Goal: Task Accomplishment & Management: Manage account settings

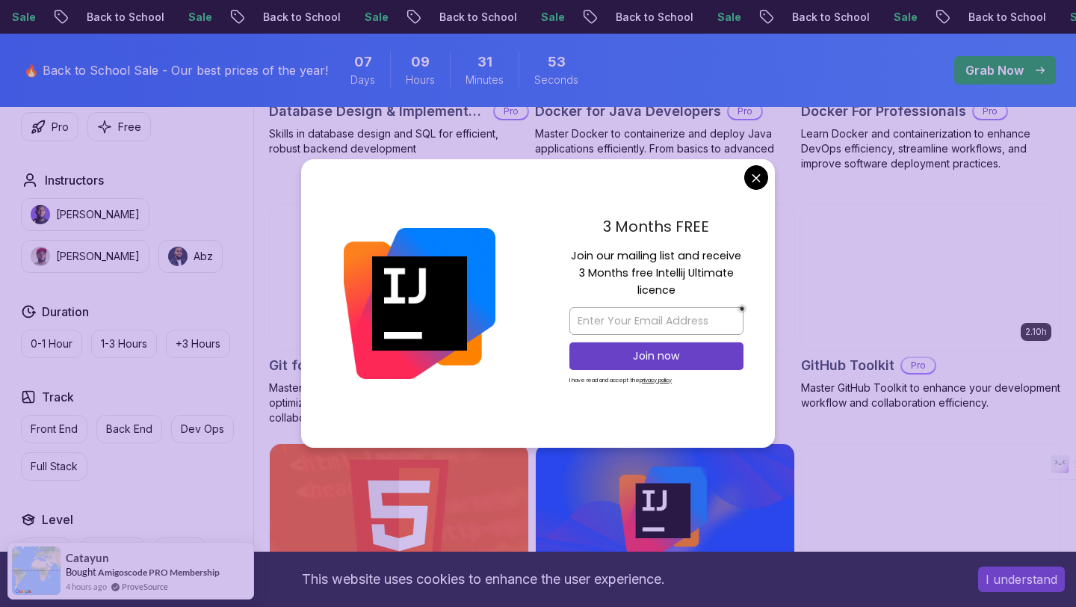
scroll to position [1554, 0]
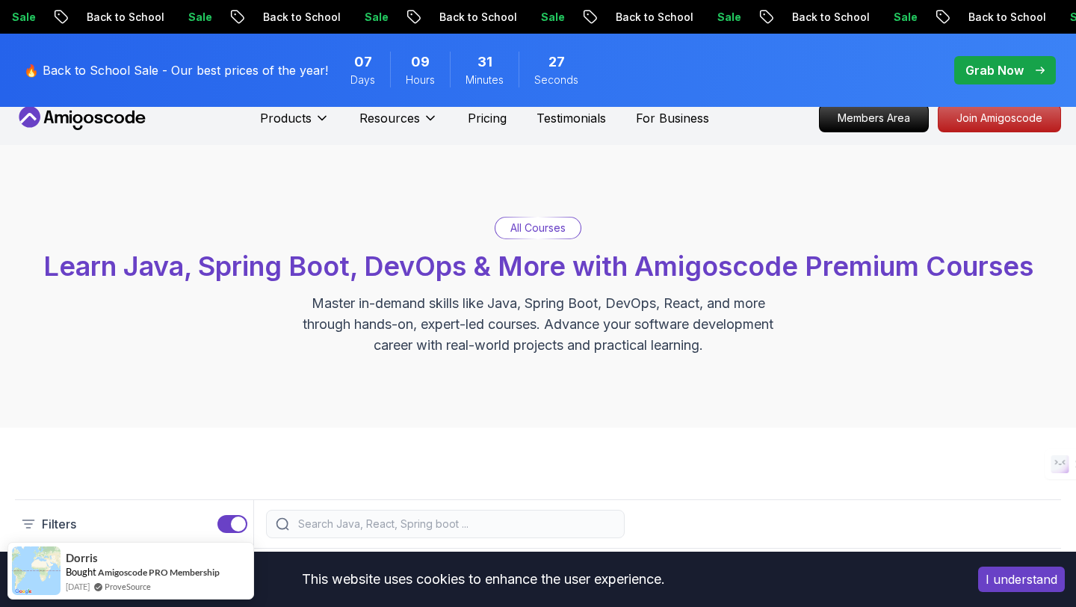
scroll to position [0, 0]
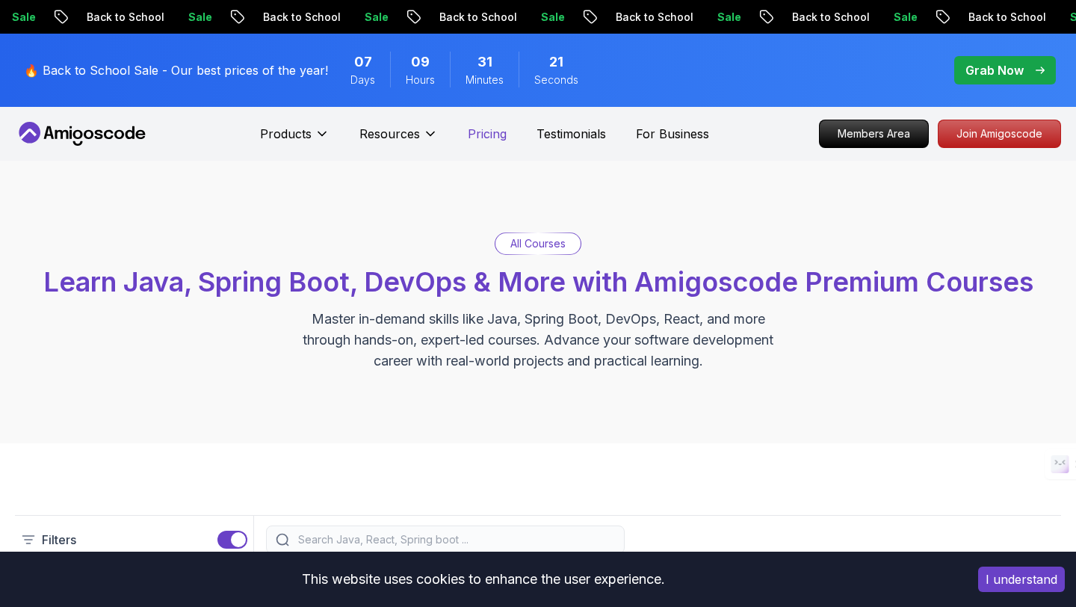
click at [492, 132] on p "Pricing" at bounding box center [487, 134] width 39 height 18
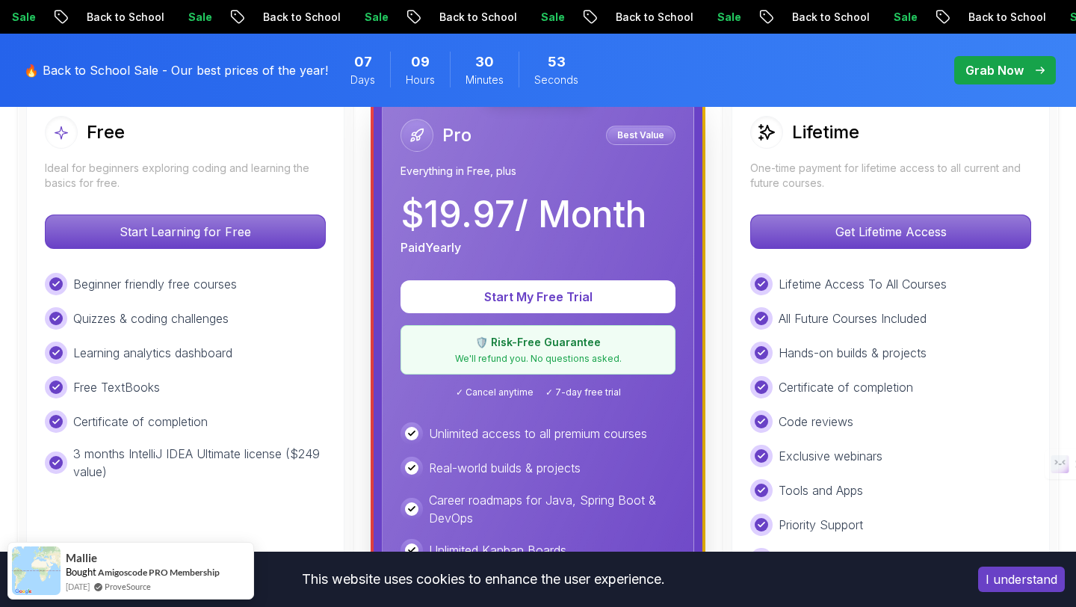
scroll to position [450, 0]
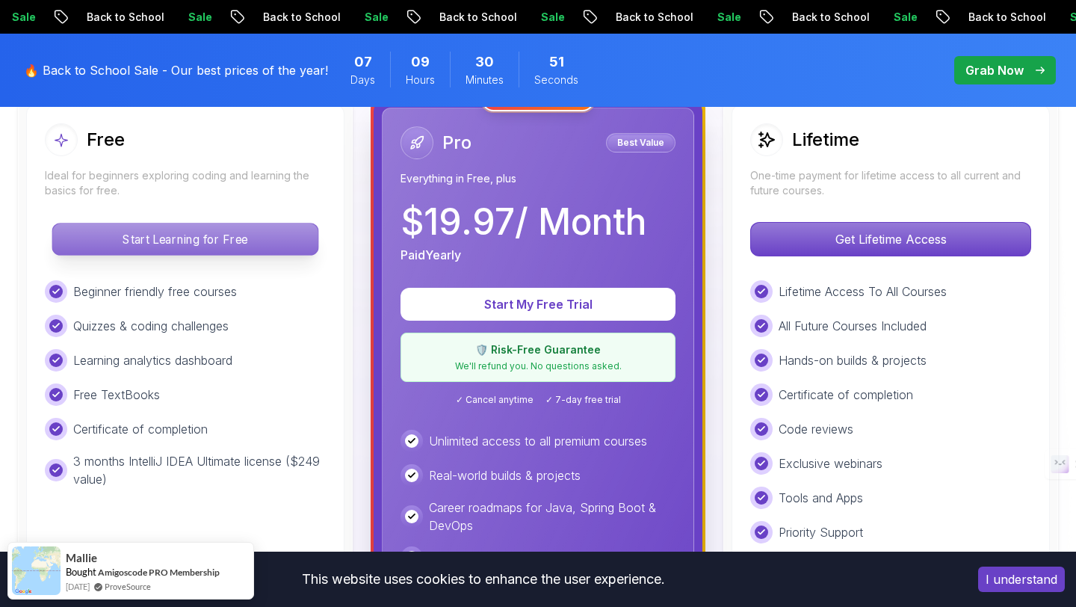
click at [161, 240] on p "Start Learning for Free" at bounding box center [184, 239] width 265 height 31
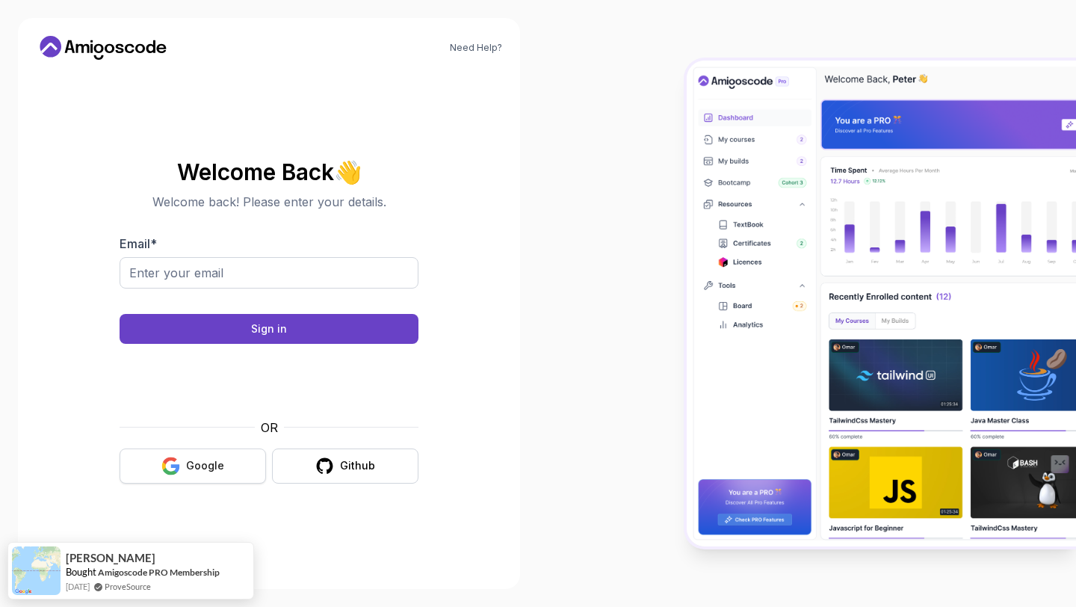
click at [165, 454] on button "Google" at bounding box center [193, 466] width 147 height 35
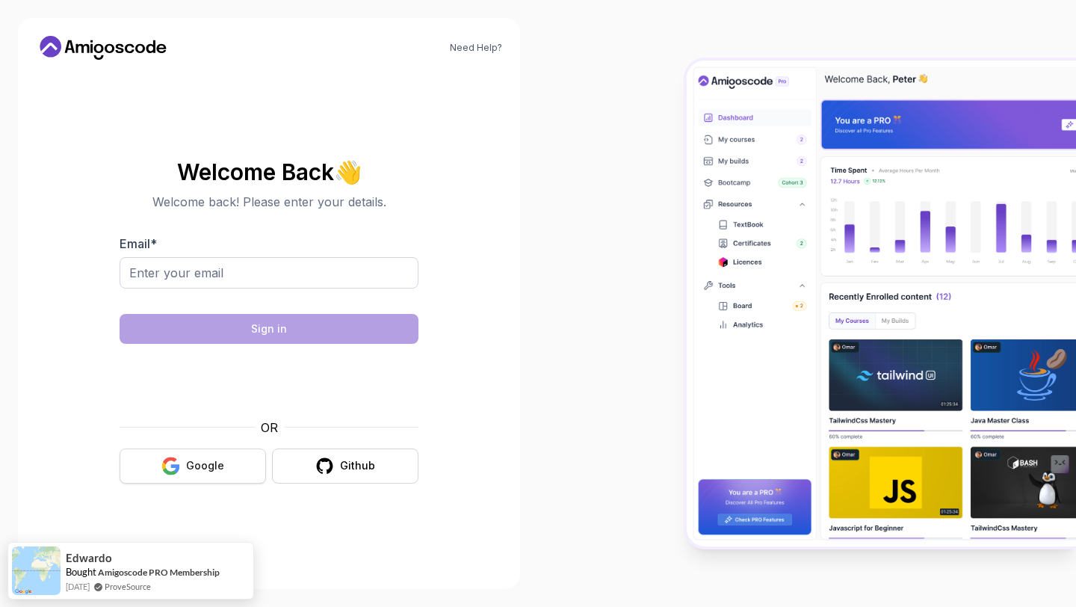
click at [179, 457] on icon "button" at bounding box center [170, 466] width 19 height 19
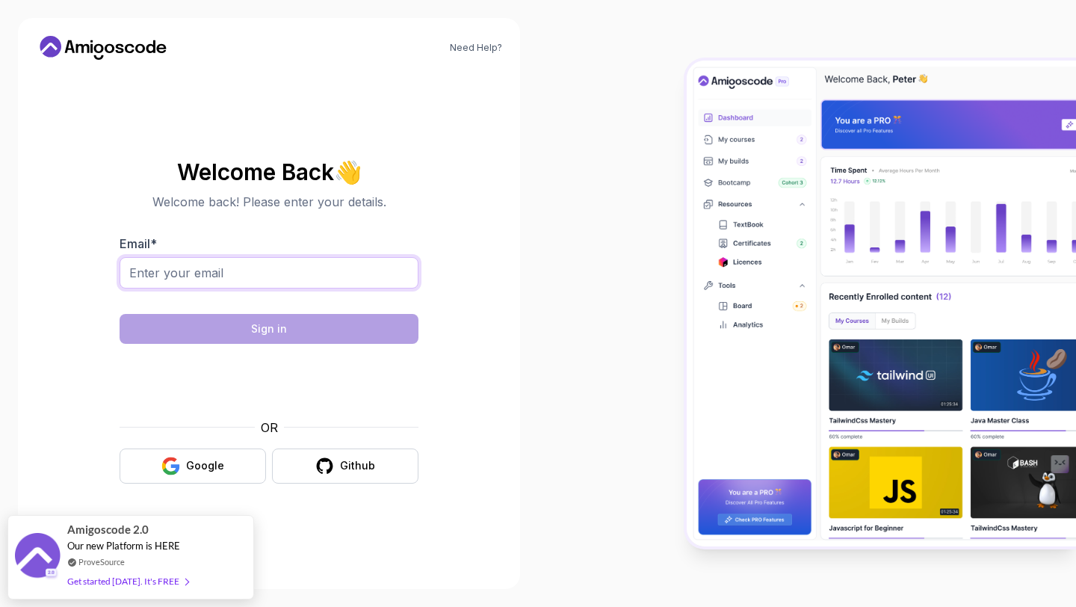
click at [255, 277] on input "Email *" at bounding box center [269, 272] width 299 height 31
type input "bvsc.spnelite@gmail.com"
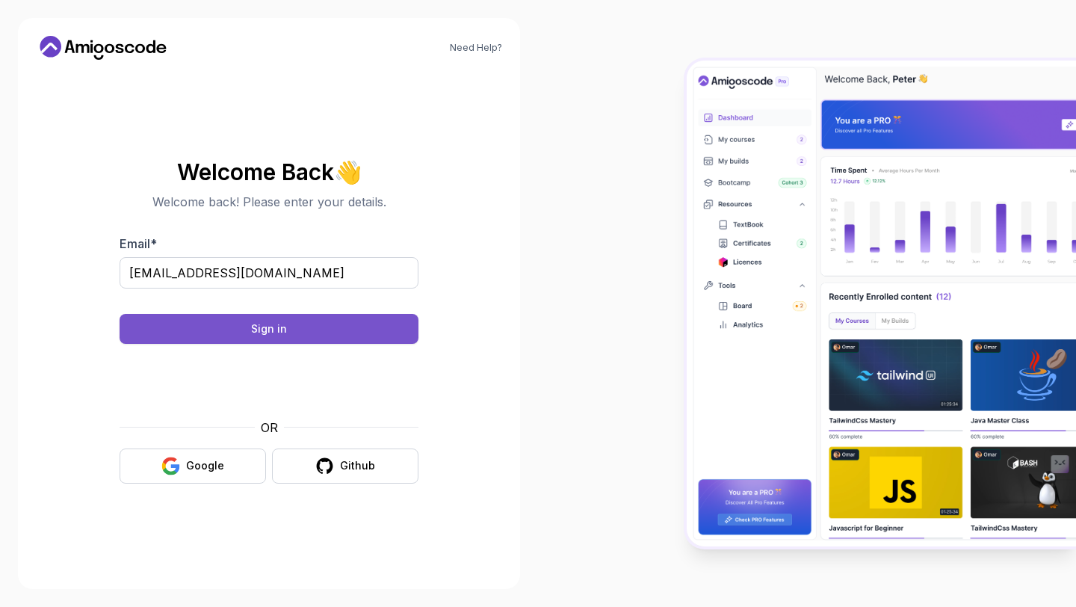
click at [272, 335] on div "Sign in" at bounding box center [269, 328] width 36 height 15
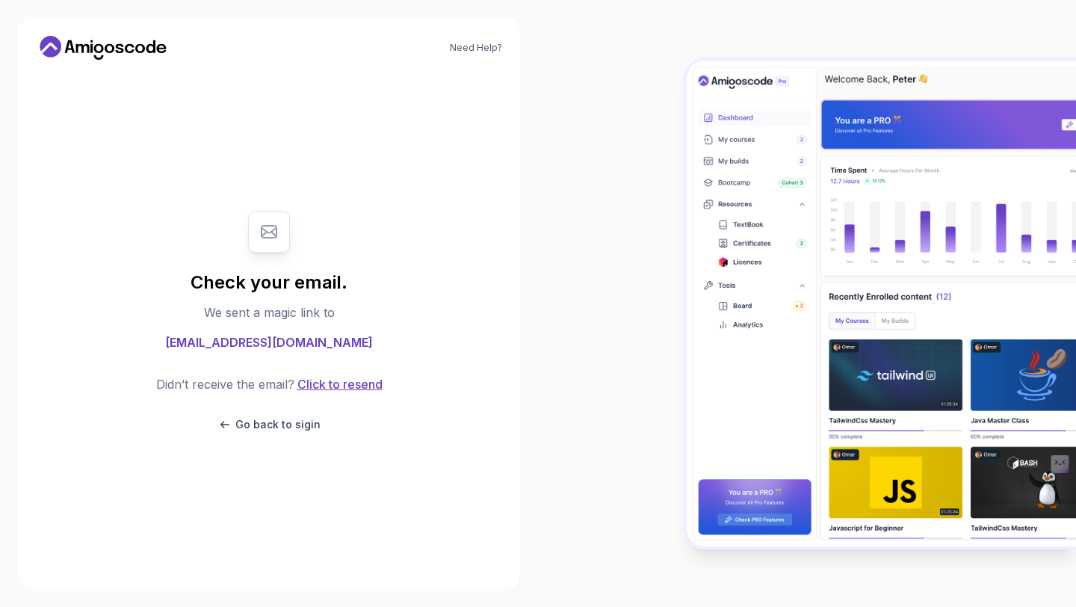
click at [359, 381] on button "Click to resend" at bounding box center [339, 384] width 88 height 18
click at [333, 385] on button "Click to resend" at bounding box center [339, 384] width 88 height 18
